Goal: Register for event/course

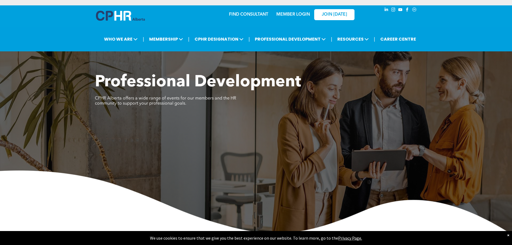
scroll to position [215, 0]
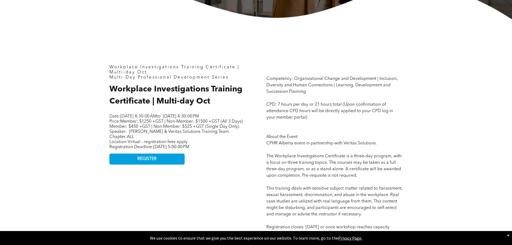
click at [143, 134] on p "Price: Member: $1250 +GST | Non-Member: $1500 +GST (All 3 Days) Member: $450 +G…" at bounding box center [176, 126] width 134 height 15
drag, startPoint x: 127, startPoint y: 126, endPoint x: 174, endPoint y: 125, distance: 46.5
click at [174, 125] on span "Member: $1250 +GST | Non-Member: $1500 +GST (All 3 Days) Member: $450 +GST | No…" at bounding box center [175, 123] width 133 height 9
click at [196, 128] on span "Member: $1250 +GST | Non-Member: $1500 +GST (All 3 Days) Member: $450 +GST | No…" at bounding box center [175, 123] width 133 height 9
drag, startPoint x: 167, startPoint y: 133, endPoint x: 232, endPoint y: 135, distance: 64.8
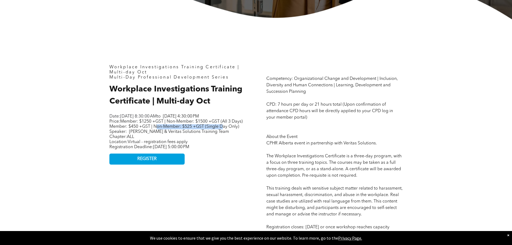
click at [234, 129] on span "Member: $1250 +GST | Non-Member: $1500 +GST (All 3 Days) Member: $450 +GST | No…" at bounding box center [175, 123] width 133 height 9
click at [230, 134] on p "Price: Member: $1250 +GST | Non-Member: $1500 +GST (All 3 Days) Member: $450 +G…" at bounding box center [176, 126] width 134 height 15
drag, startPoint x: 123, startPoint y: 132, endPoint x: 165, endPoint y: 132, distance: 42.5
click at [165, 129] on span "Member: $1250 +GST | Non-Member: $1500 +GST (All 3 Days) Member: $450 +GST | No…" at bounding box center [175, 123] width 133 height 9
click at [163, 134] on p "Price: Member: $1250 +GST | Non-Member: $1500 +GST (All 3 Days) Member: $450 +G…" at bounding box center [176, 126] width 134 height 15
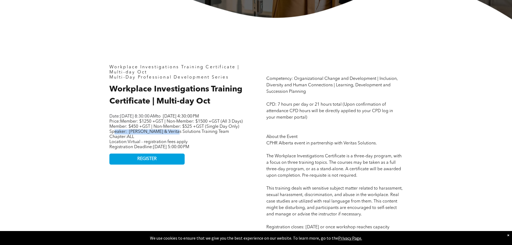
drag, startPoint x: 113, startPoint y: 142, endPoint x: 177, endPoint y: 142, distance: 64.0
click at [177, 134] on p "Price: Member: $1250 +GST | Non-Member: $1500 +GST (All 3 Days) Member: $450 +G…" at bounding box center [176, 126] width 134 height 15
click at [177, 139] on p "Chapter: ALL" at bounding box center [176, 136] width 134 height 5
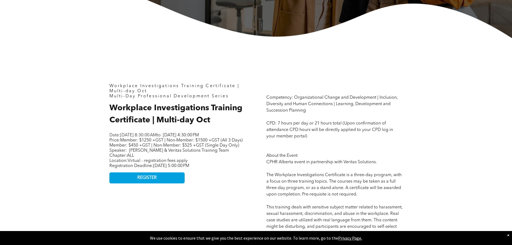
scroll to position [188, 0]
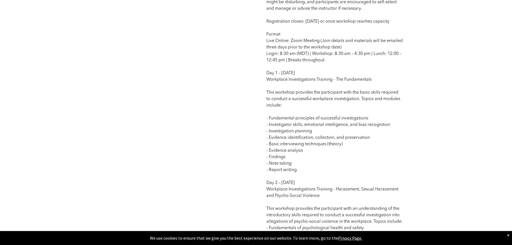
scroll to position [430, 0]
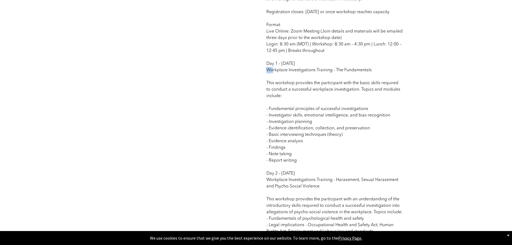
drag, startPoint x: 266, startPoint y: 77, endPoint x: 274, endPoint y: 77, distance: 7.3
click at [273, 77] on div "Competency: Organizational Change and Development | Inclusion, Diversity and Hu…" at bounding box center [334, 122] width 145 height 555
click at [296, 105] on p "Competency: Organizational Change and Development | Inclusion, Diversity and Hu…" at bounding box center [334, 128] width 136 height 535
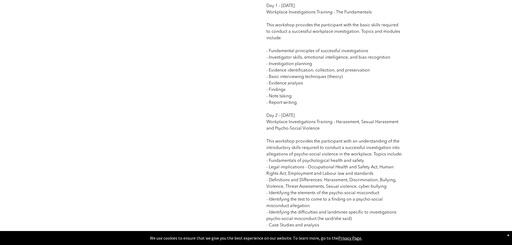
scroll to position [511, 0]
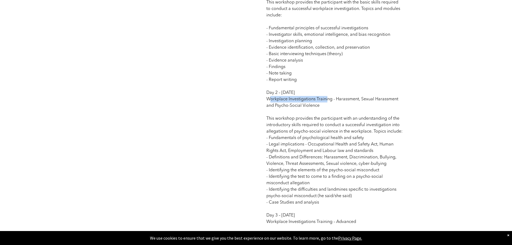
drag, startPoint x: 302, startPoint y: 106, endPoint x: 328, endPoint y: 108, distance: 26.7
click at [328, 108] on span "Competency: Organizational Change and Development | Inclusion, Diversity and Hu…" at bounding box center [334, 47] width 136 height 533
click at [337, 115] on p "Competency: Organizational Change and Development | Inclusion, Diversity and Hu…" at bounding box center [334, 47] width 136 height 535
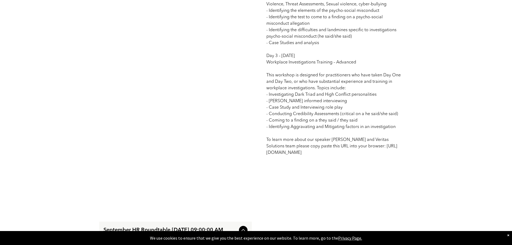
scroll to position [672, 0]
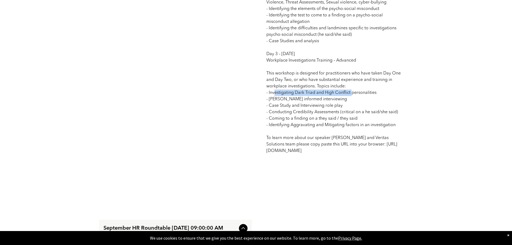
drag, startPoint x: 299, startPoint y: 101, endPoint x: 352, endPoint y: 100, distance: 52.4
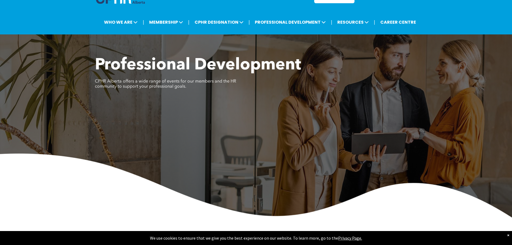
scroll to position [0, 0]
